Goal: Understand process/instructions

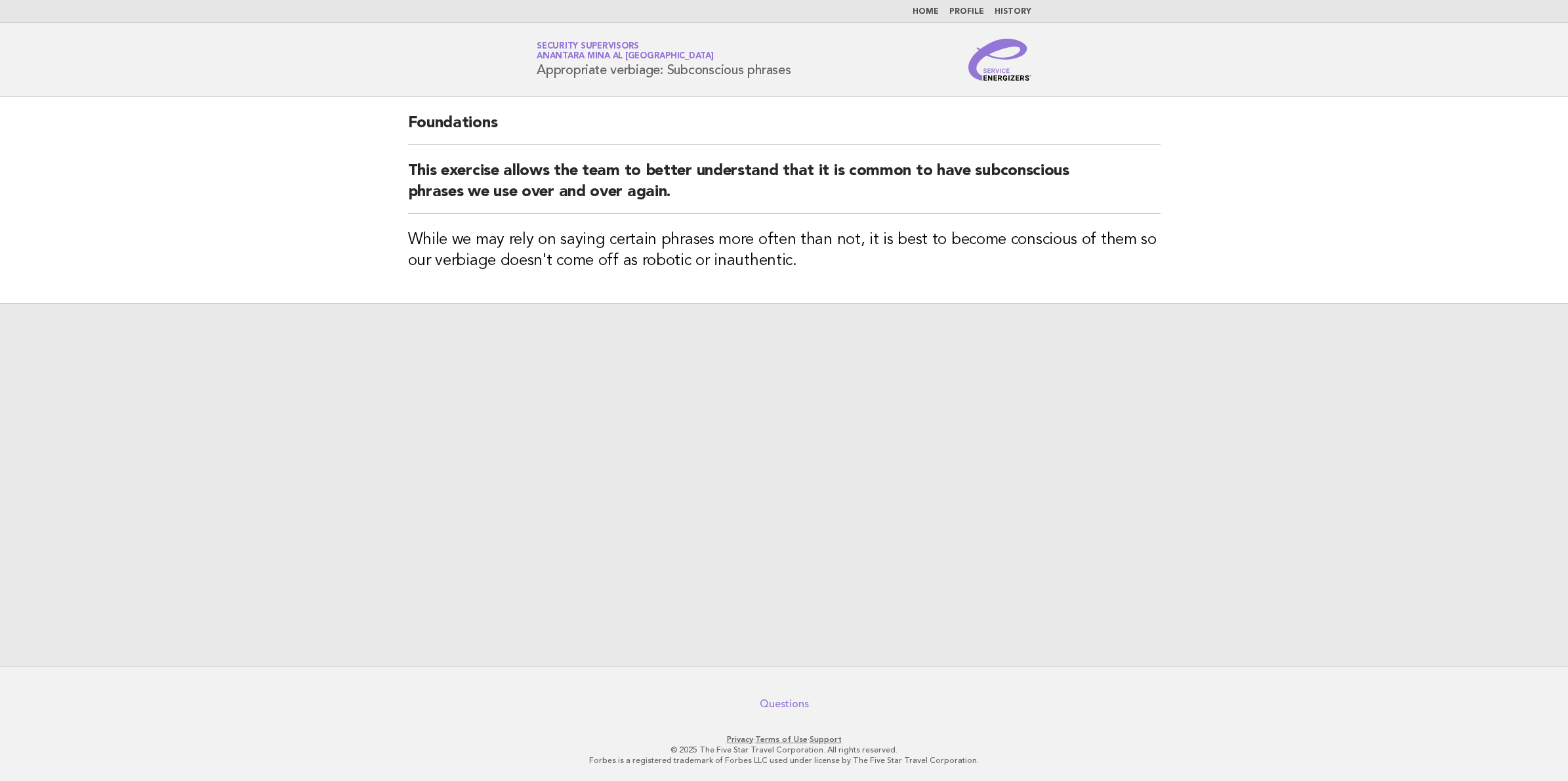
click at [782, 707] on link "Questions" at bounding box center [784, 703] width 49 height 13
click at [796, 480] on link "Appropriate verbiage: Subconscious phrases" at bounding box center [784, 472] width 269 height 37
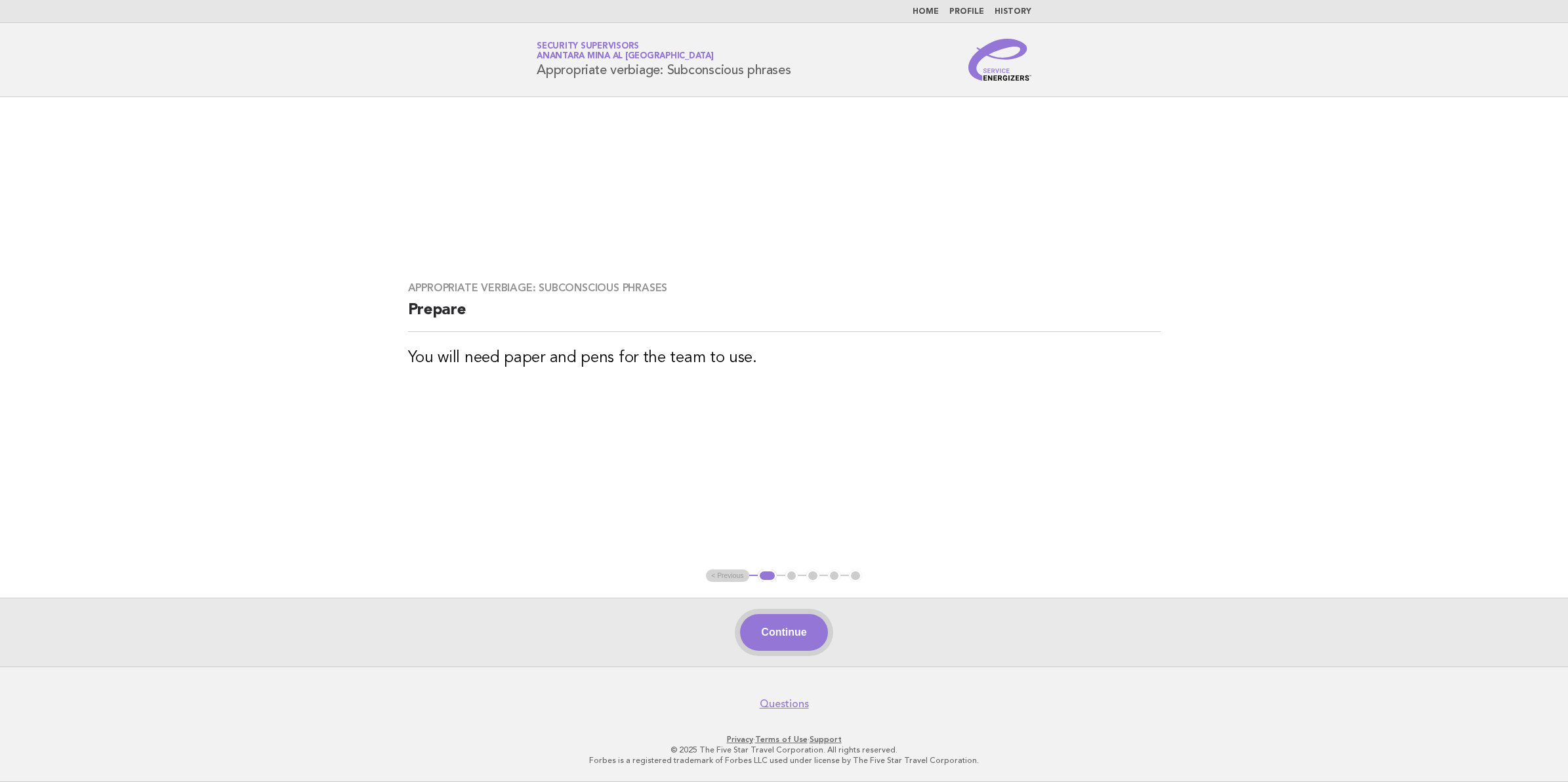
click at [757, 620] on button "Continue" at bounding box center [784, 633] width 87 height 37
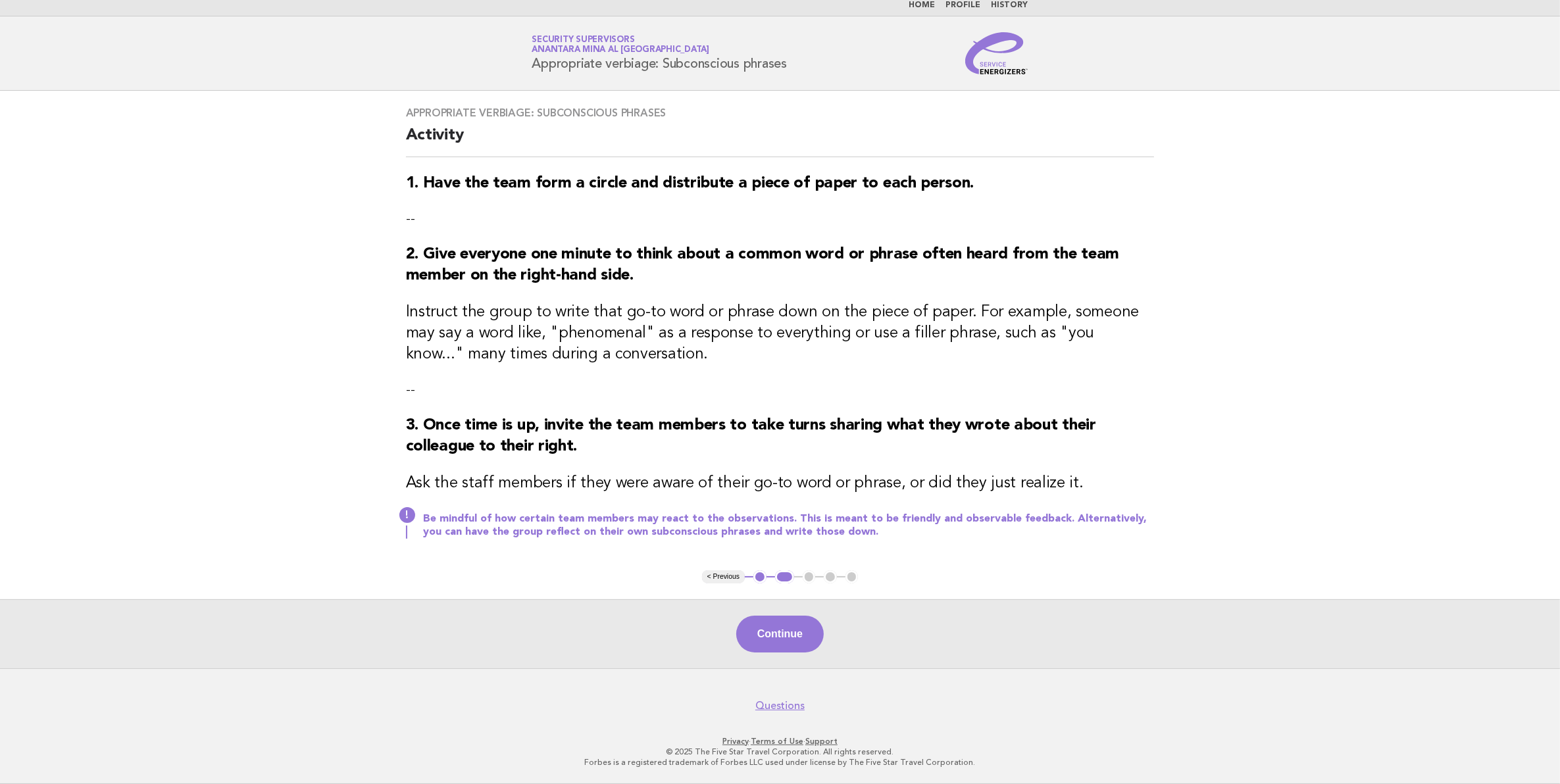
scroll to position [10, 0]
click at [794, 640] on button "Continue" at bounding box center [779, 634] width 87 height 37
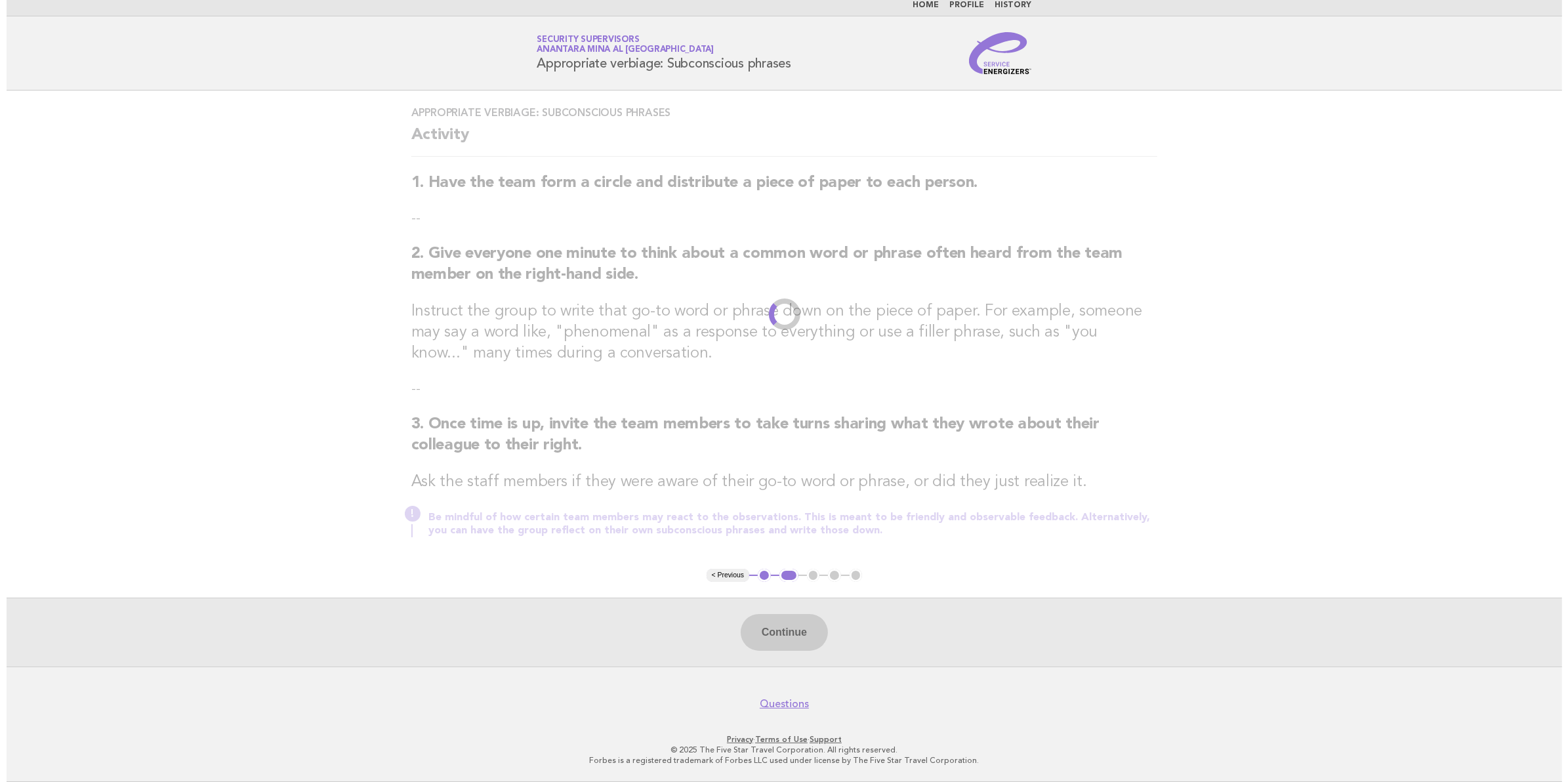
scroll to position [0, 0]
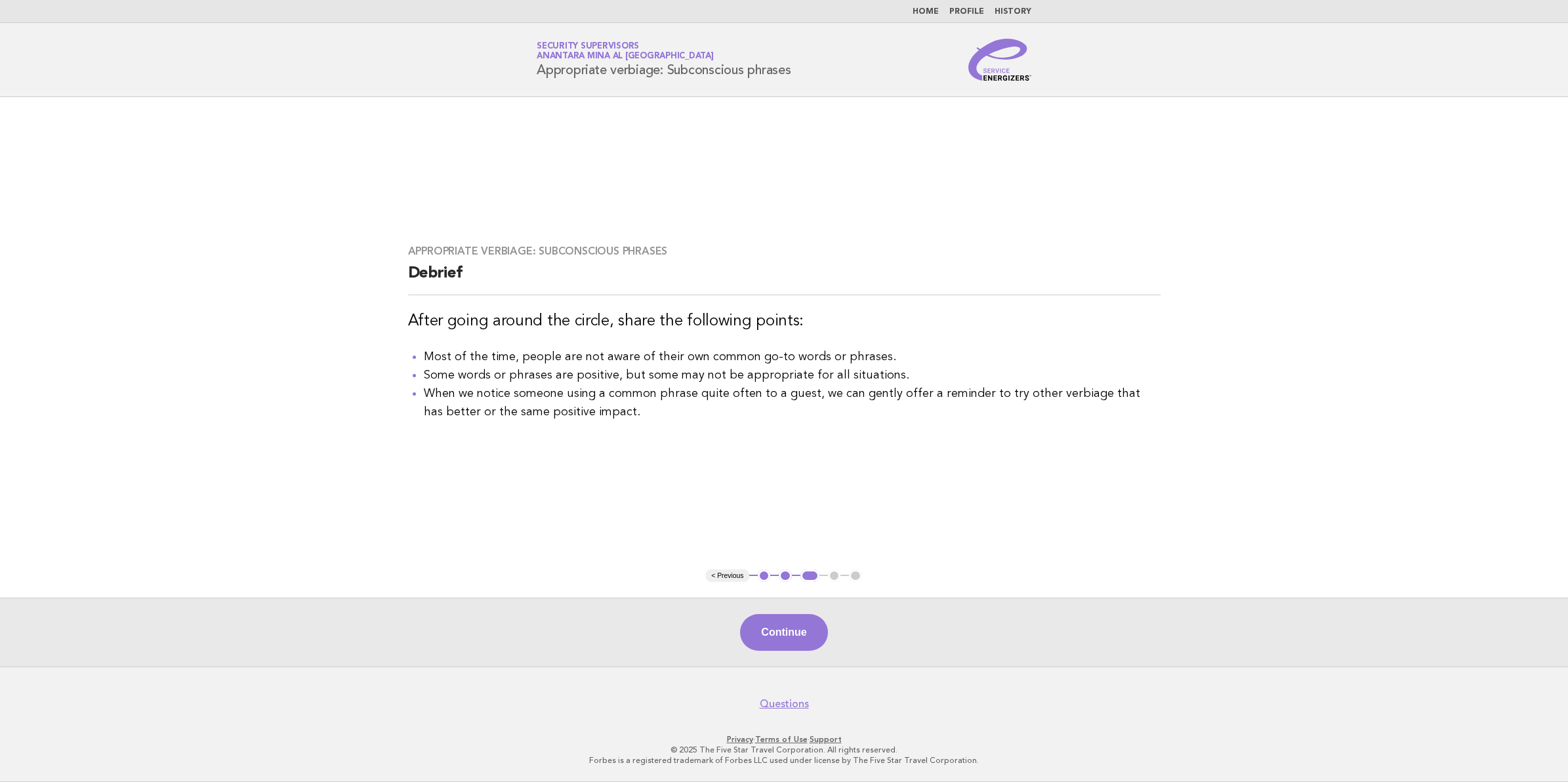
click at [799, 638] on button "Continue" at bounding box center [784, 633] width 87 height 37
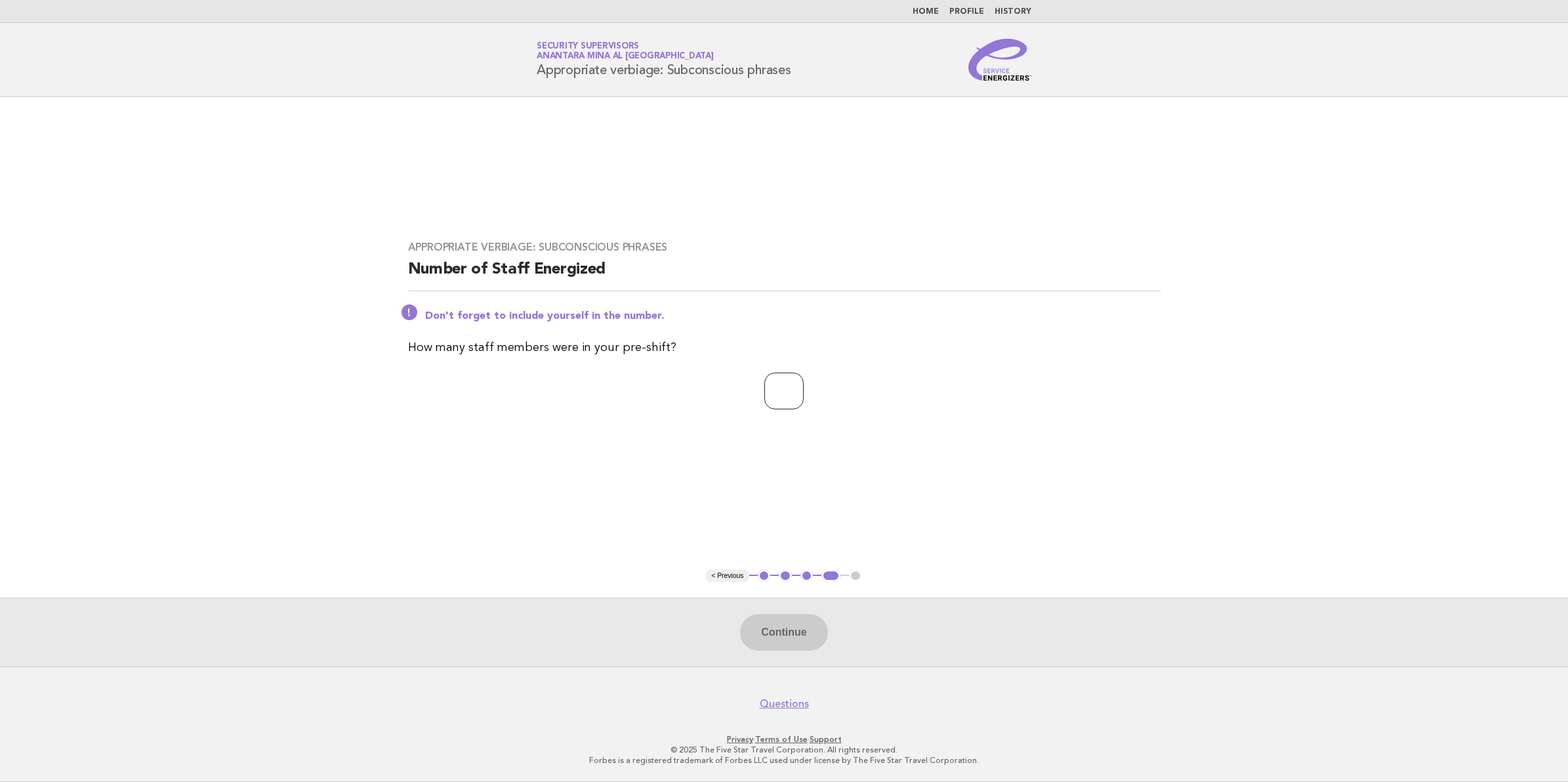
click at [792, 402] on input "number" at bounding box center [784, 391] width 40 height 37
type input "**"
click at [801, 627] on button "Continue" at bounding box center [784, 633] width 87 height 37
